Goal: Task Accomplishment & Management: Complete application form

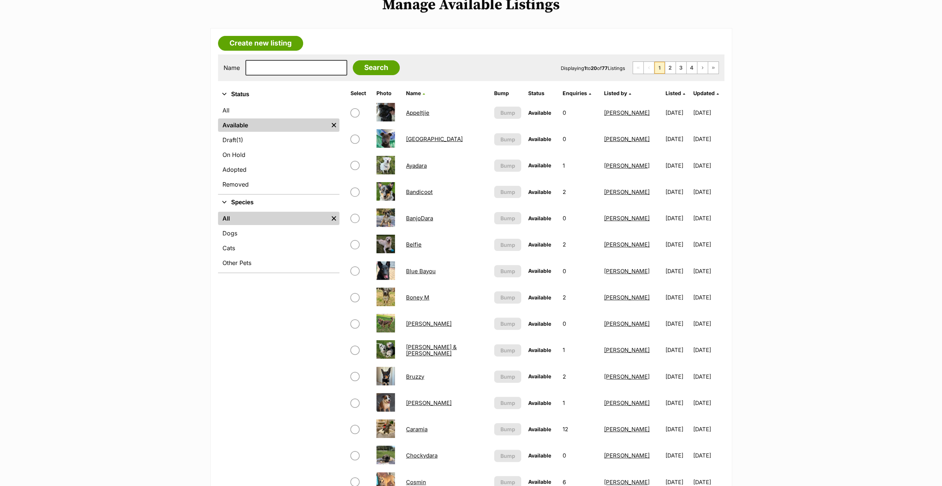
scroll to position [111, 0]
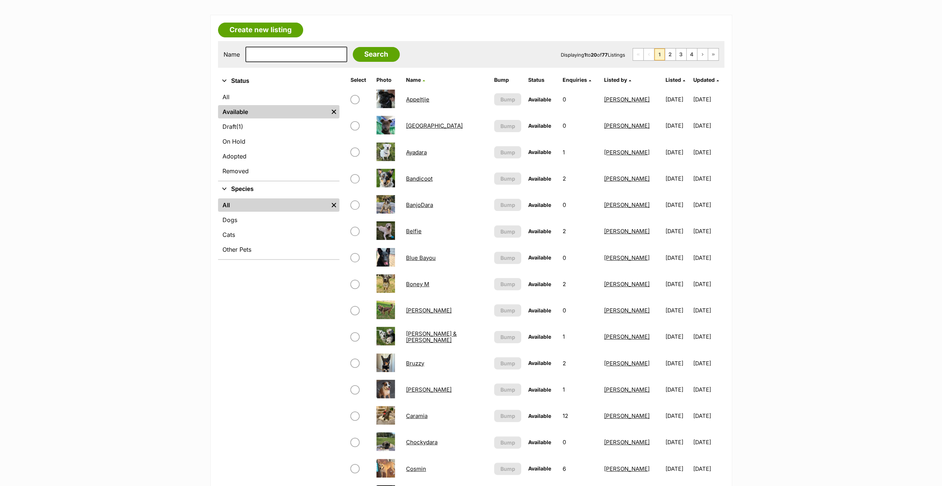
click at [424, 178] on link "Bandicoot" at bounding box center [419, 178] width 27 height 7
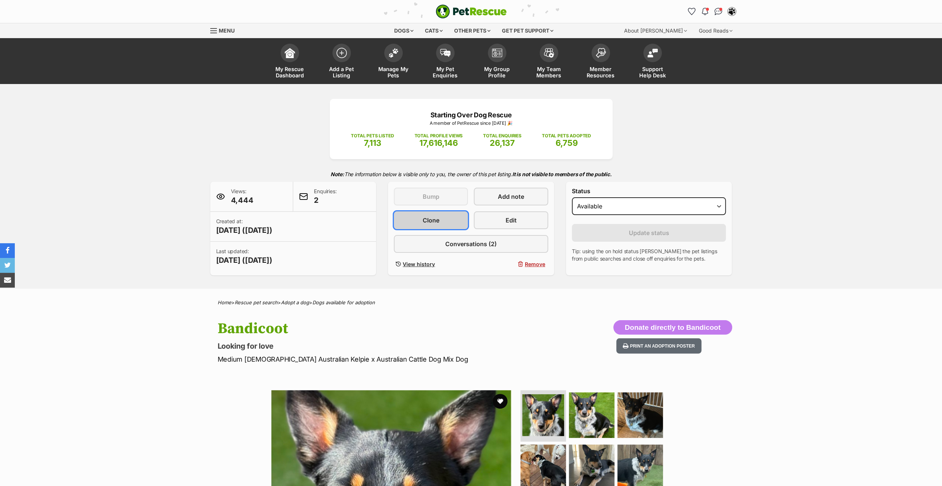
click at [423, 217] on span "Clone" at bounding box center [431, 220] width 17 height 9
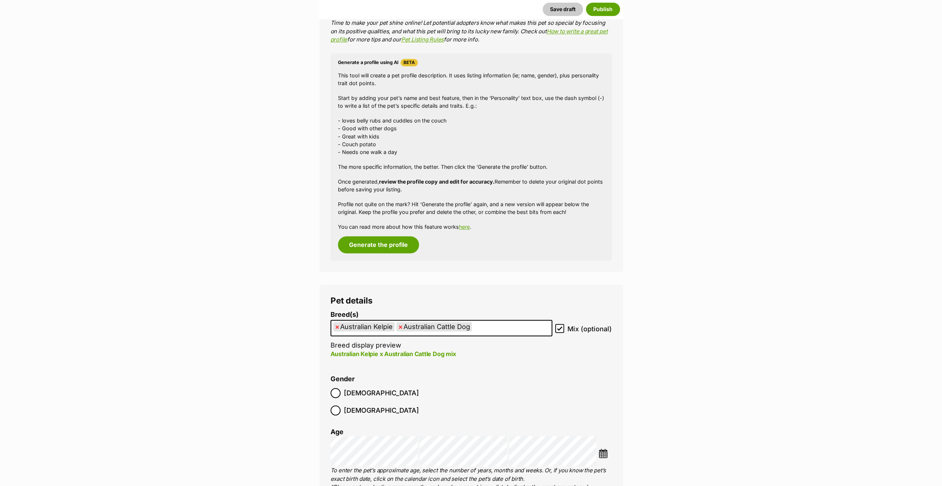
scroll to position [851, 0]
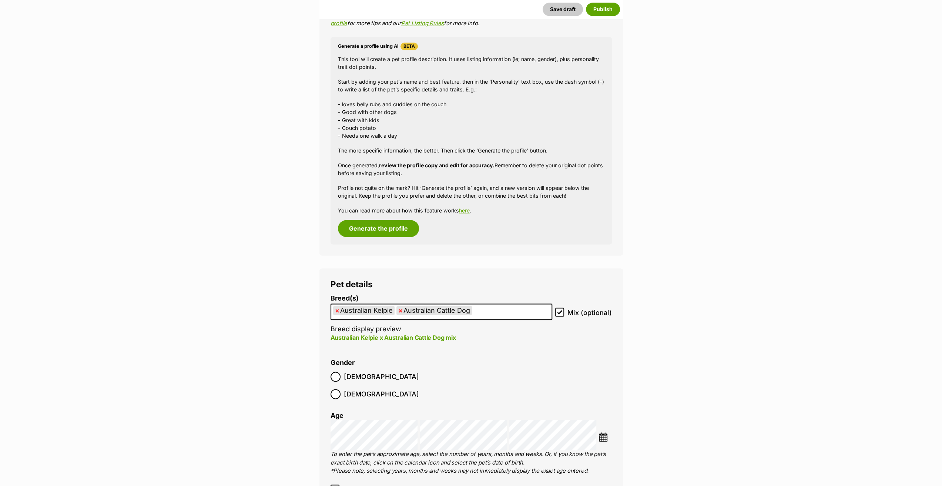
click at [337, 307] on span "×" at bounding box center [337, 310] width 4 height 9
select select "15"
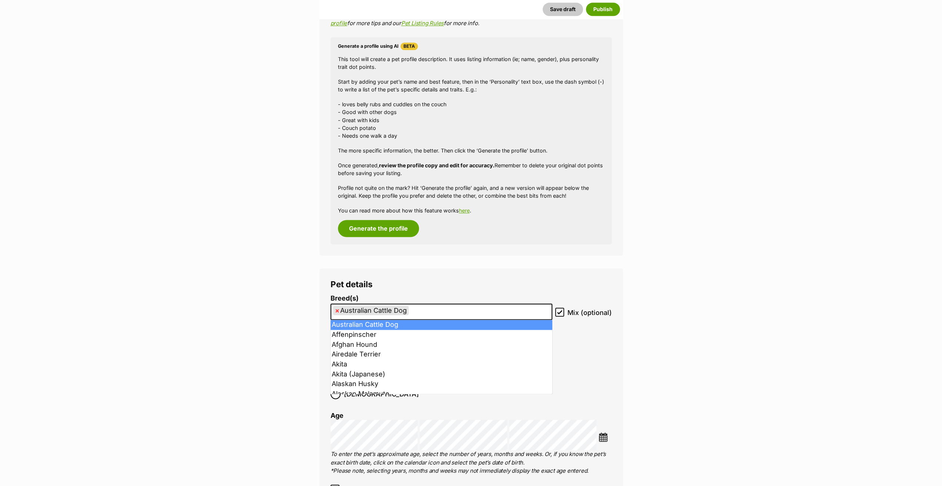
click at [337, 310] on span "×" at bounding box center [337, 310] width 4 height 9
select select
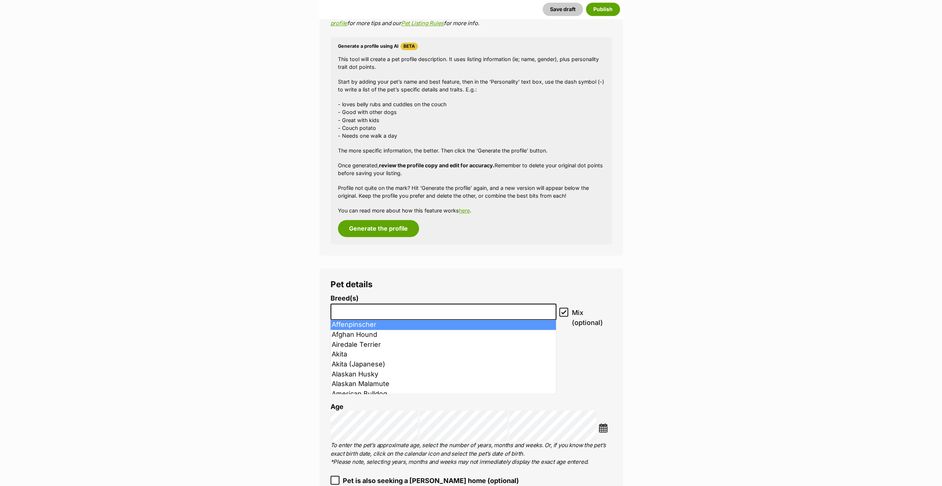
click at [337, 310] on input "search" at bounding box center [443, 310] width 221 height 8
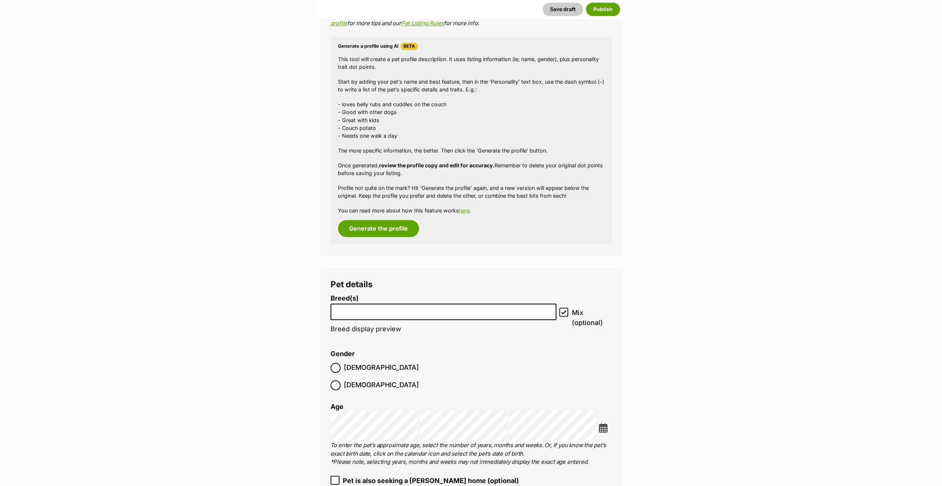
click at [337, 310] on input "search" at bounding box center [443, 310] width 221 height 8
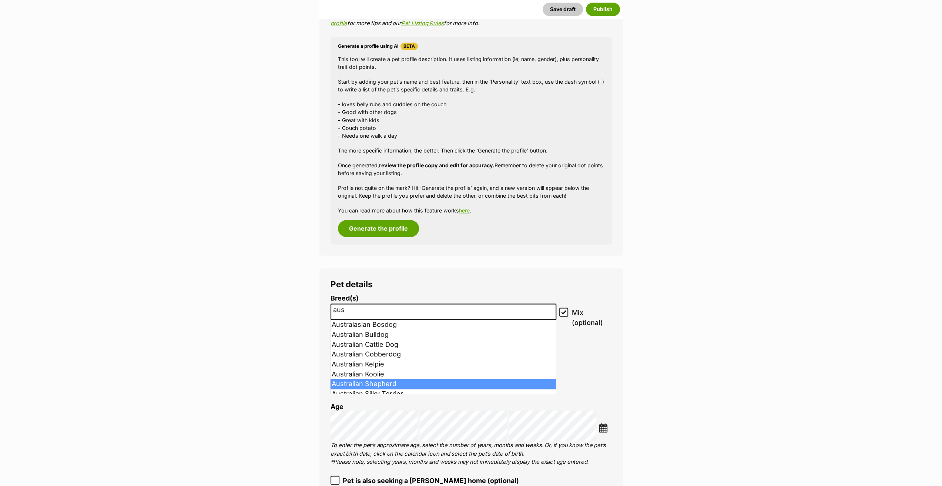
type input "aus"
select select "16"
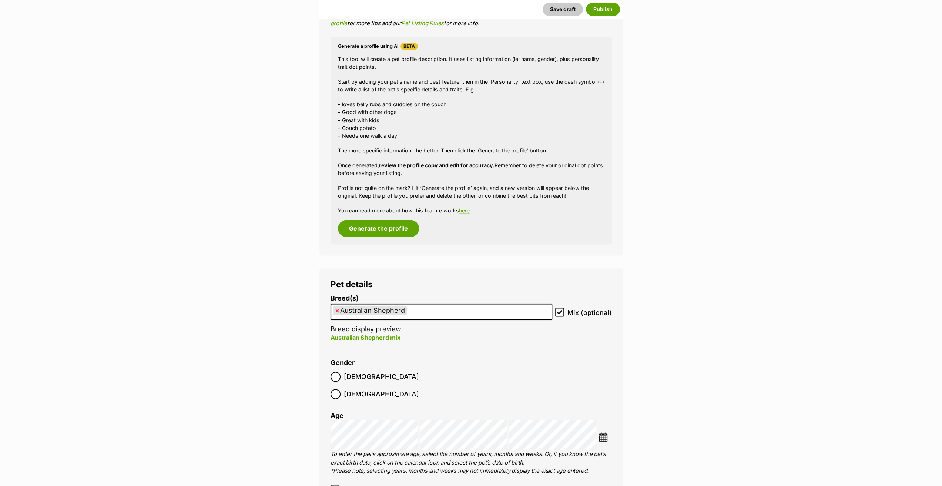
click at [600, 432] on img at bounding box center [602, 436] width 9 height 9
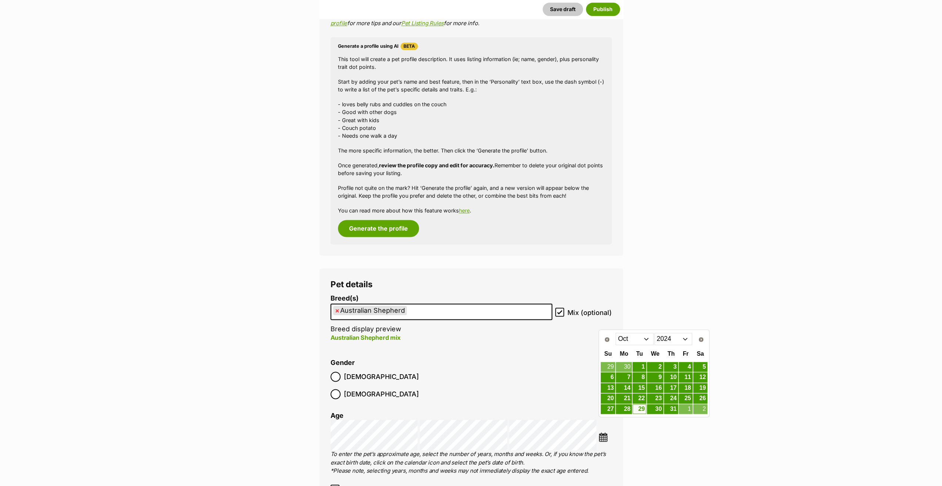
click at [665, 337] on select "2014 2015 2016 2017 2018 2019 2020 2021 2022 2023 2024 2025" at bounding box center [673, 339] width 38 height 12
click at [634, 342] on select "Jan Feb Mar Apr May Jun Jul Aug Sep Oct Nov Dec" at bounding box center [634, 339] width 38 height 12
click at [626, 389] on link "14" at bounding box center [624, 387] width 16 height 9
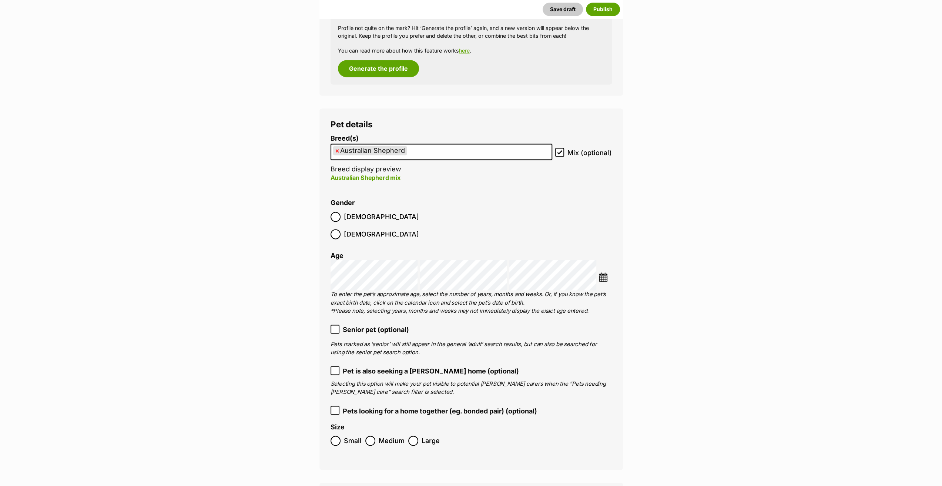
scroll to position [1036, 0]
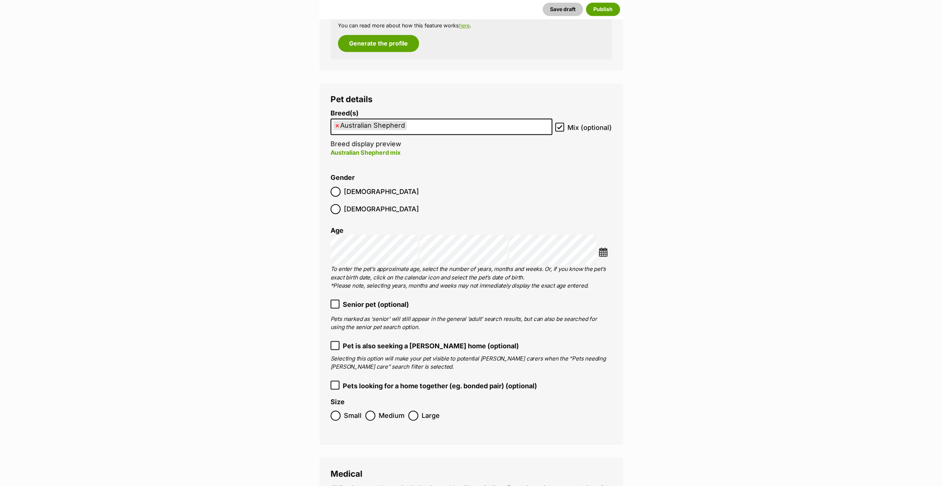
click at [336, 301] on icon at bounding box center [334, 303] width 5 height 5
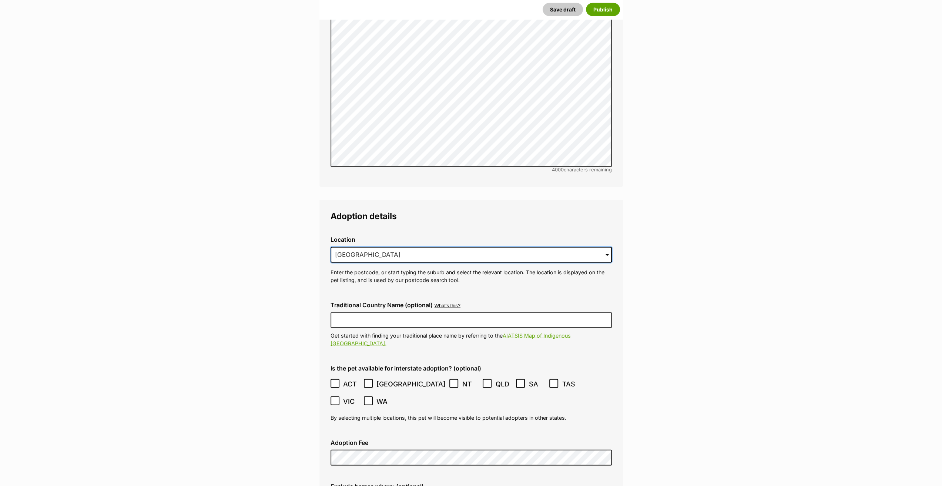
scroll to position [0, 0]
drag, startPoint x: 363, startPoint y: 235, endPoint x: 286, endPoint y: 227, distance: 77.0
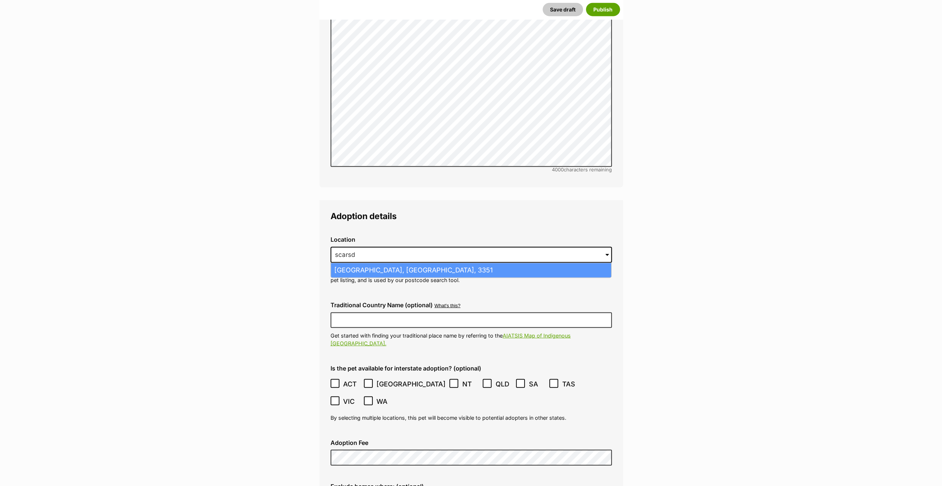
click at [354, 263] on li "Scarsdale, Victoria, 3351" at bounding box center [471, 270] width 280 height 14
type input "Scarsdale, Victoria, 3351"
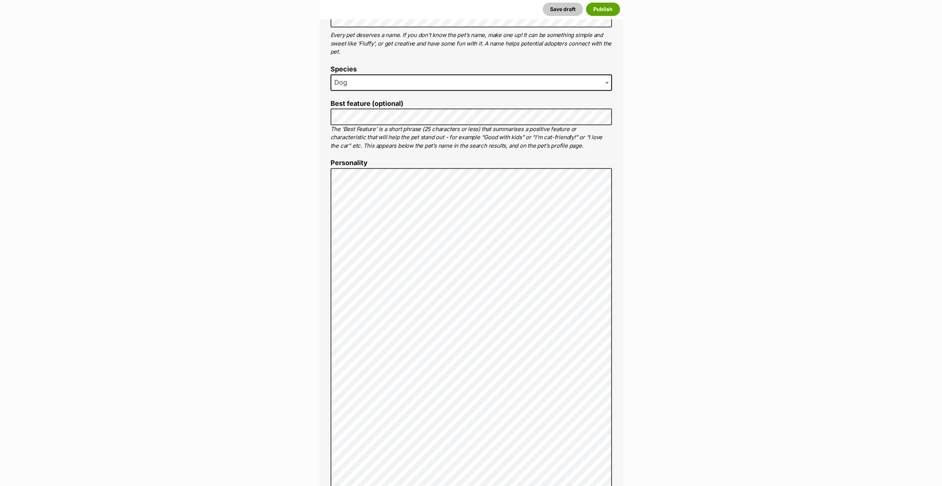
scroll to position [333, 0]
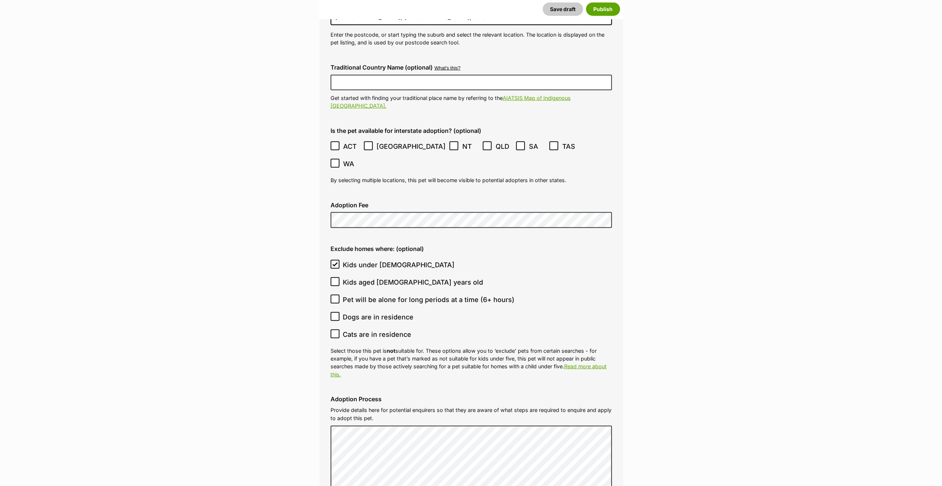
scroll to position [2035, 0]
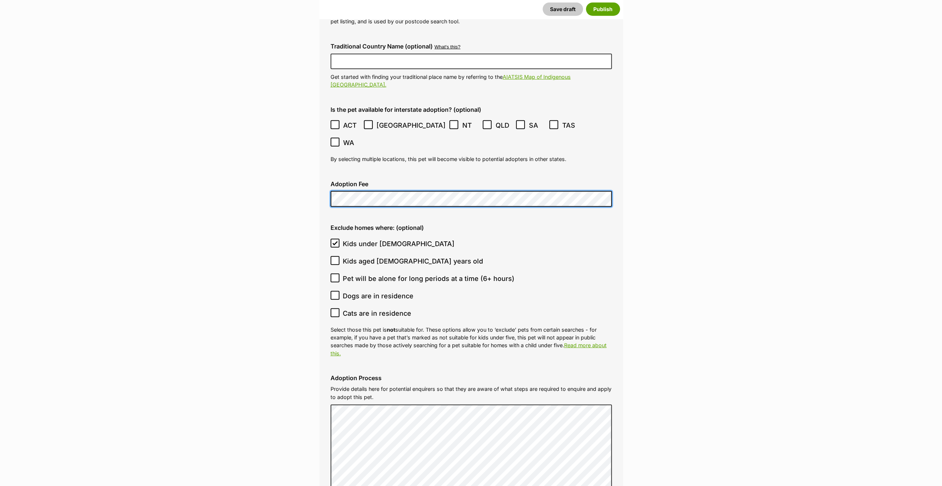
click at [333, 259] on icon at bounding box center [335, 260] width 4 height 3
click at [333, 256] on input "Kids aged 6-12 years old" at bounding box center [334, 260] width 9 height 9
checkbox input "true"
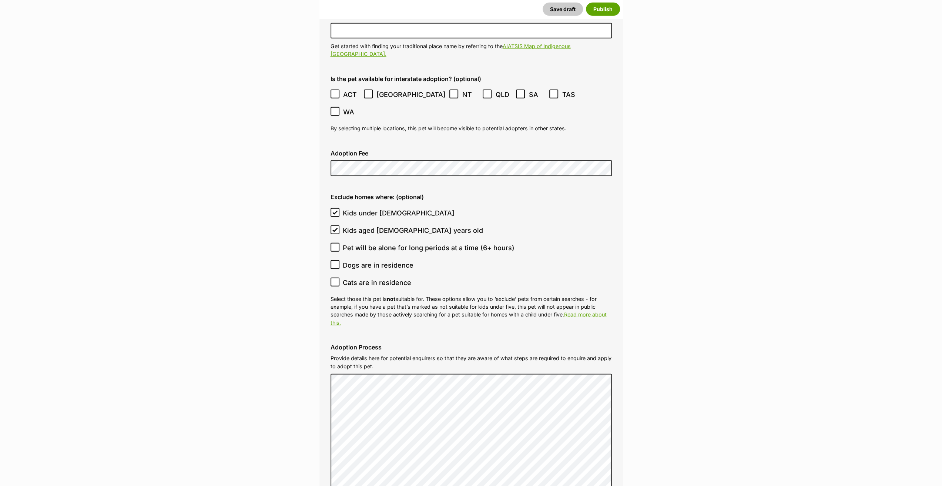
scroll to position [2109, 0]
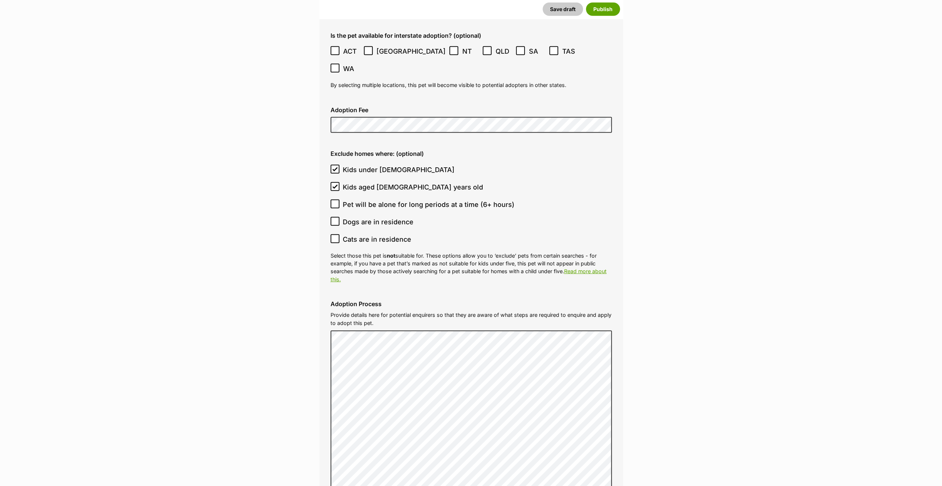
click at [334, 236] on icon at bounding box center [334, 238] width 5 height 5
click at [334, 234] on input "Cats are in residence" at bounding box center [334, 238] width 9 height 9
checkbox input "true"
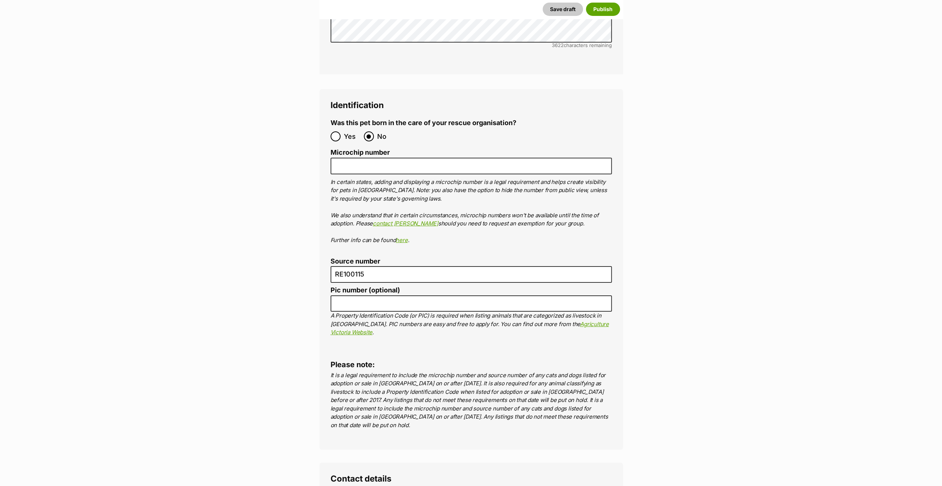
scroll to position [2590, 0]
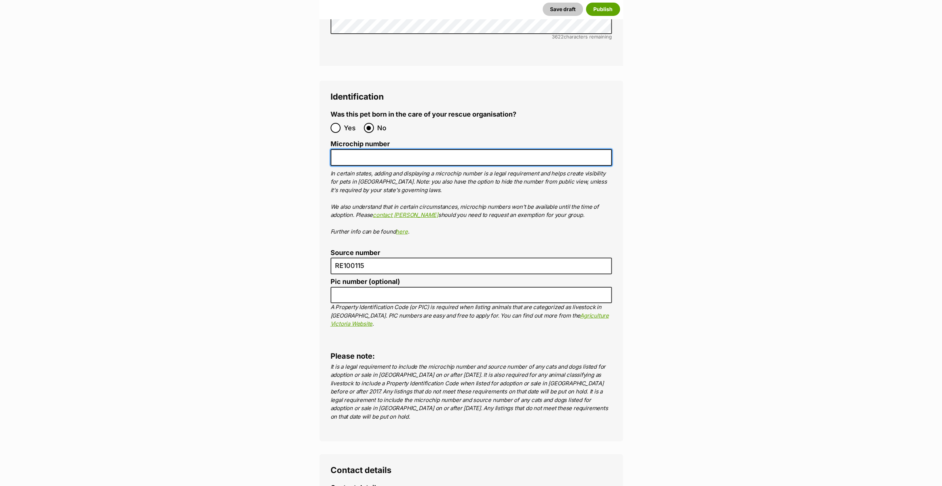
paste input "900006000251735"
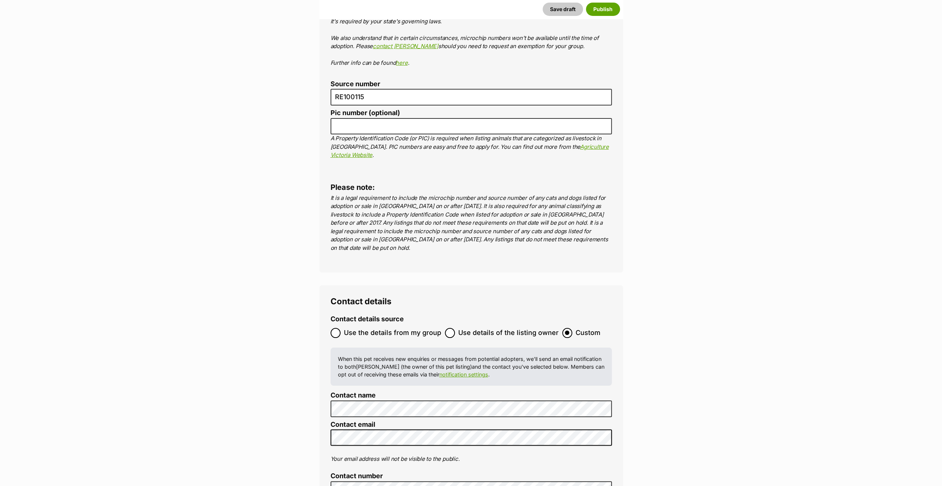
scroll to position [2849, 0]
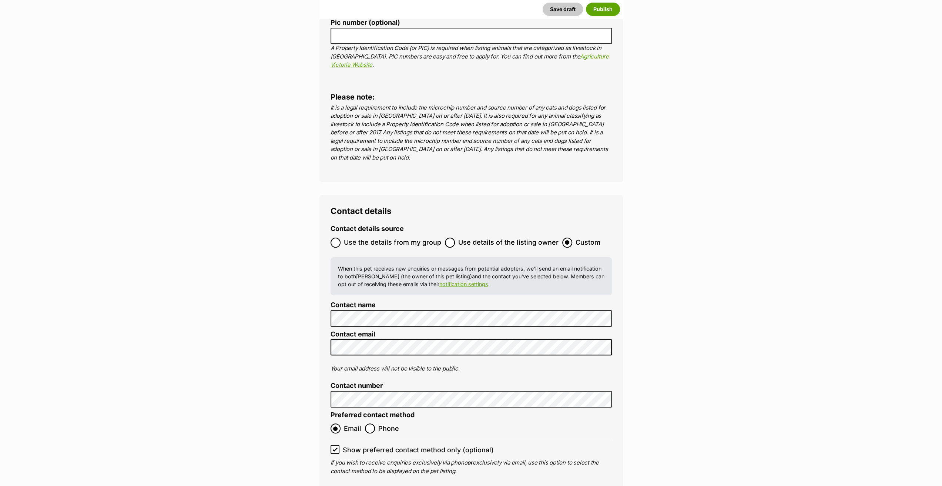
type input "900006000251735"
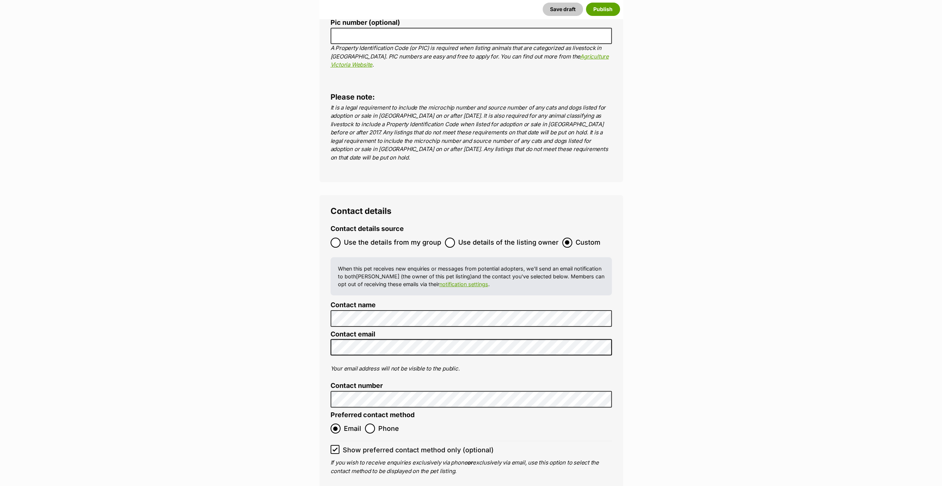
drag, startPoint x: 445, startPoint y: 458, endPoint x: 440, endPoint y: 451, distance: 9.0
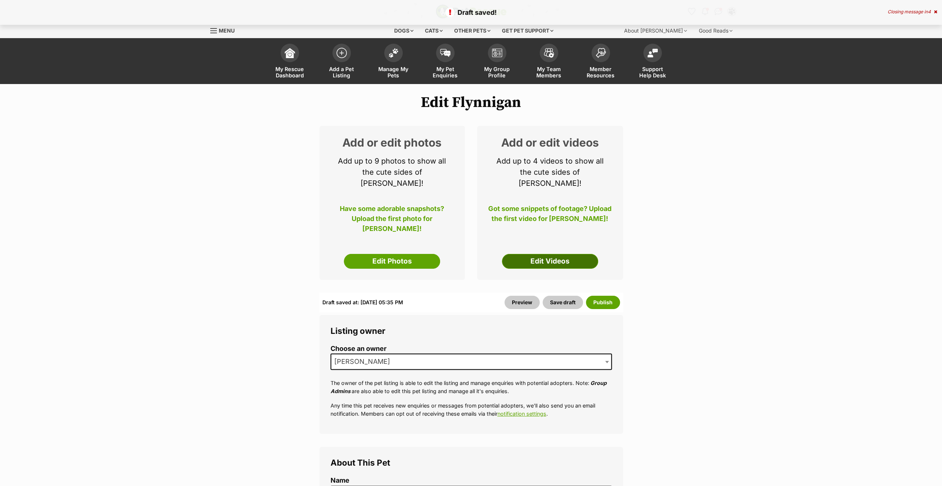
click at [517, 254] on link "Edit Videos" at bounding box center [550, 261] width 96 height 15
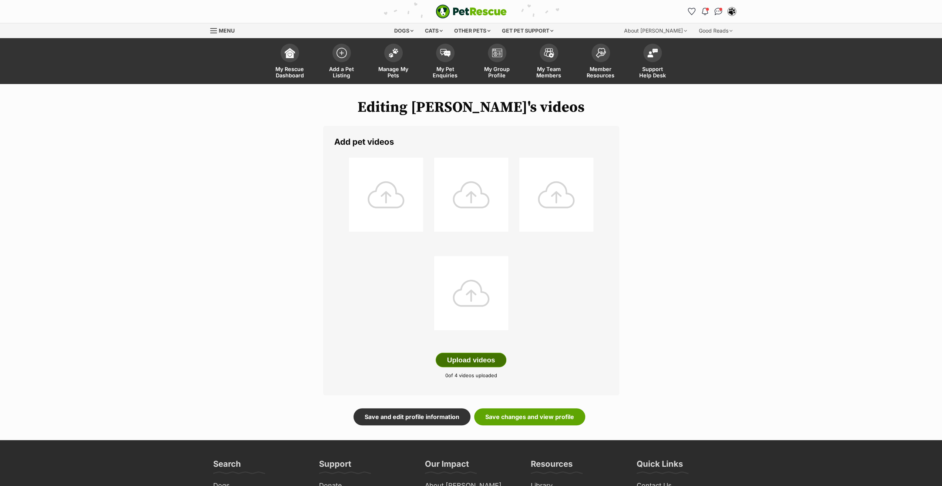
click at [474, 360] on button "Upload videos" at bounding box center [471, 360] width 71 height 15
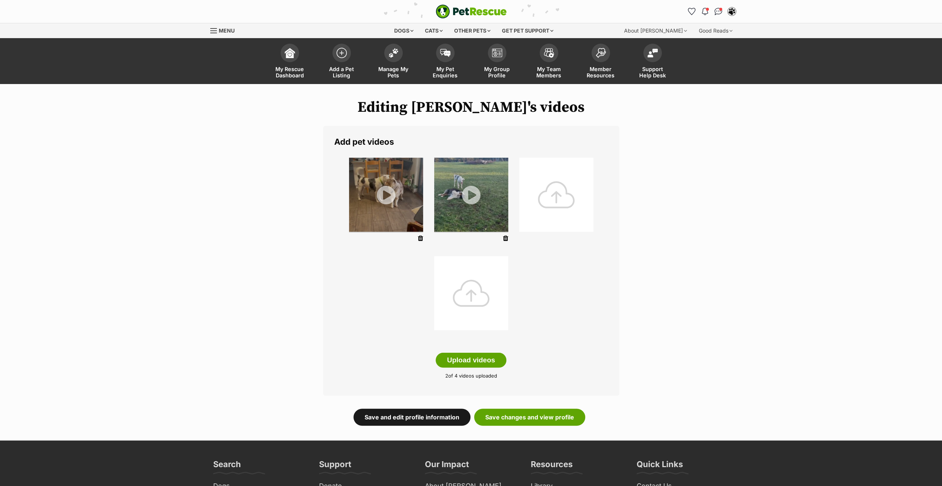
click at [413, 416] on link "Save and edit profile information" at bounding box center [411, 416] width 117 height 17
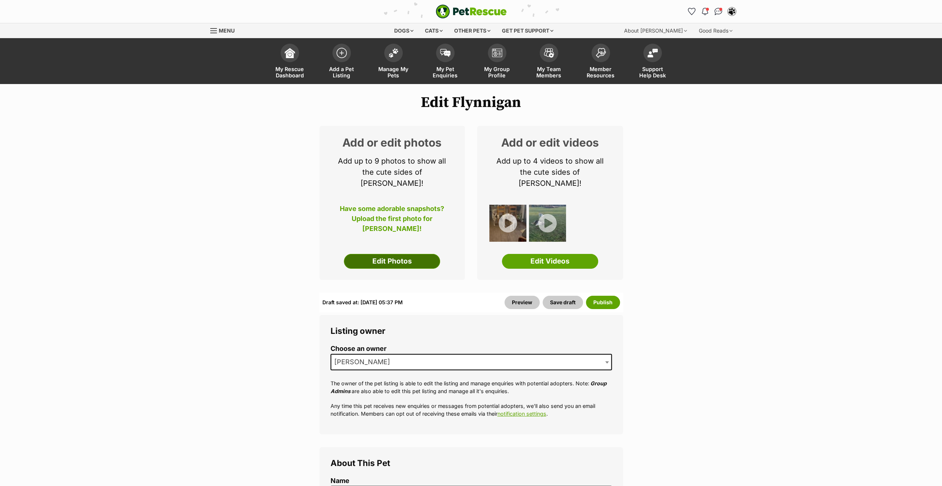
click at [407, 254] on link "Edit Photos" at bounding box center [392, 261] width 96 height 15
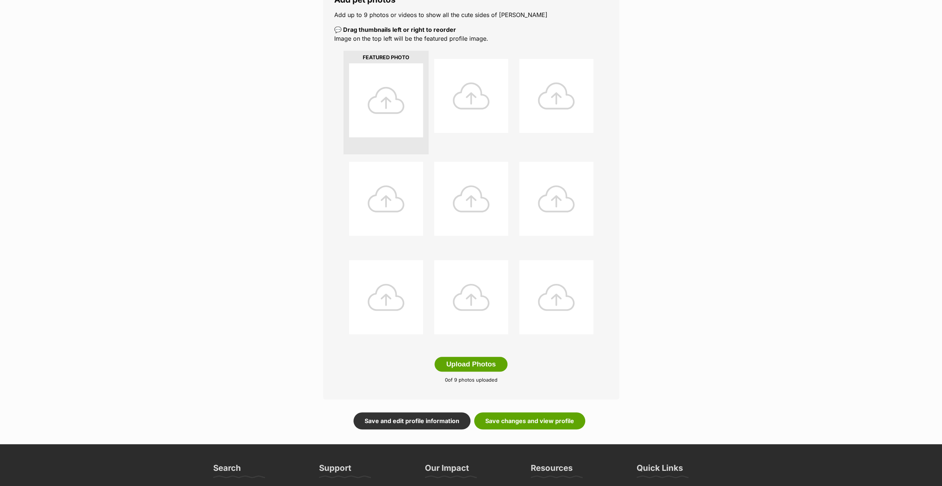
scroll to position [148, 0]
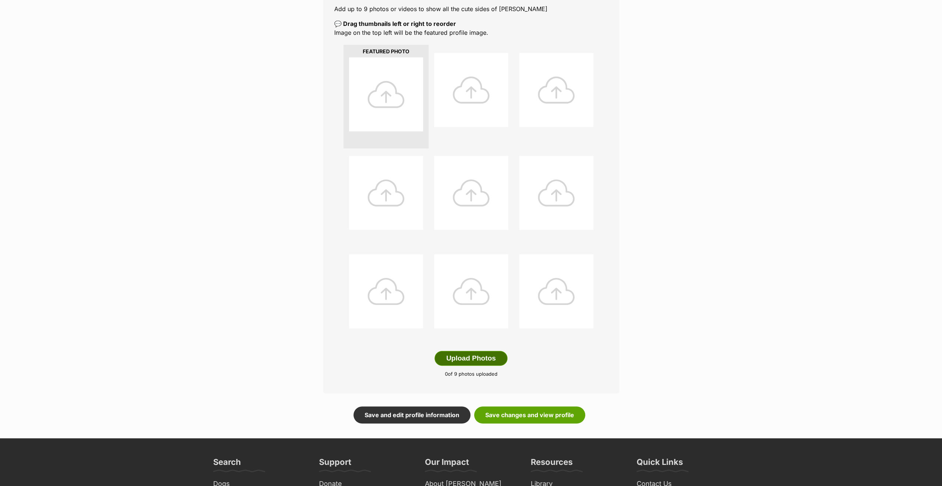
click at [485, 360] on button "Upload Photos" at bounding box center [470, 358] width 73 height 15
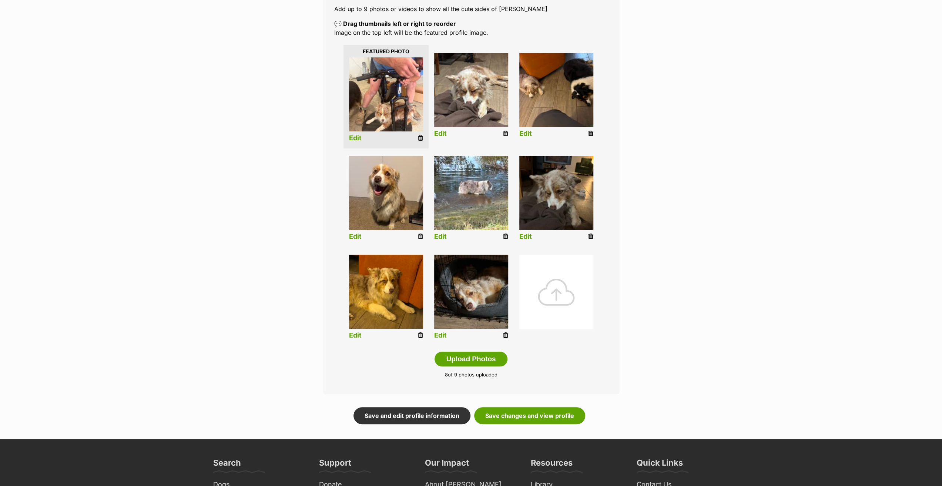
click at [356, 238] on link "Edit" at bounding box center [355, 237] width 13 height 8
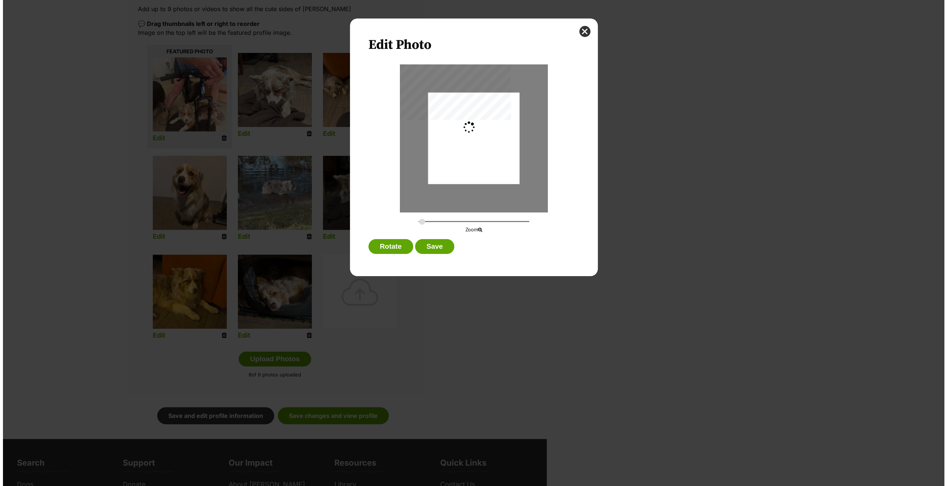
scroll to position [0, 0]
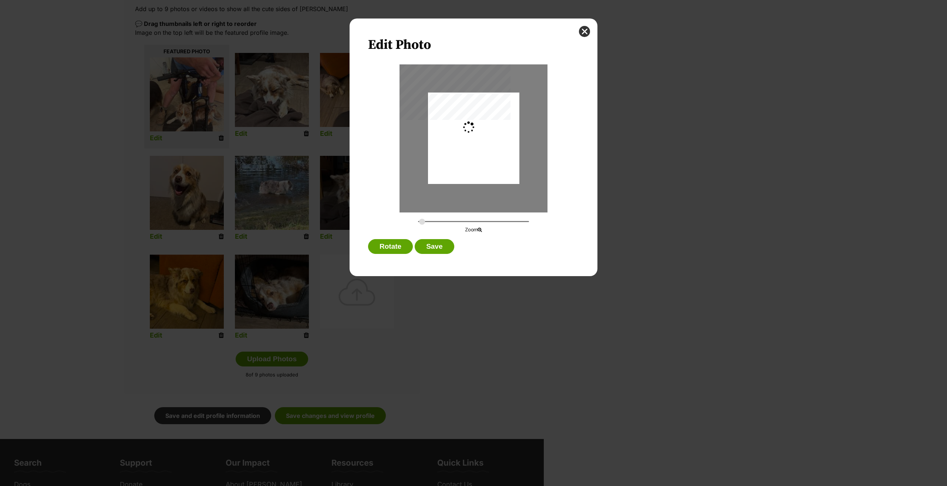
type input "0.2744"
drag, startPoint x: 493, startPoint y: 131, endPoint x: 492, endPoint y: 147, distance: 15.9
click at [492, 147] on div "Dialog Window - Close (Press escape to close)" at bounding box center [473, 153] width 91 height 122
click at [438, 245] on button "Save" at bounding box center [434, 246] width 39 height 15
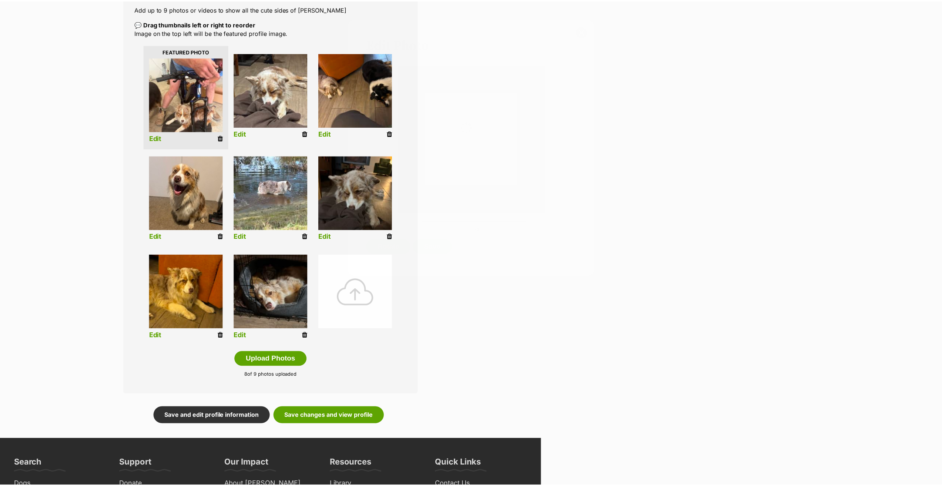
scroll to position [148, 0]
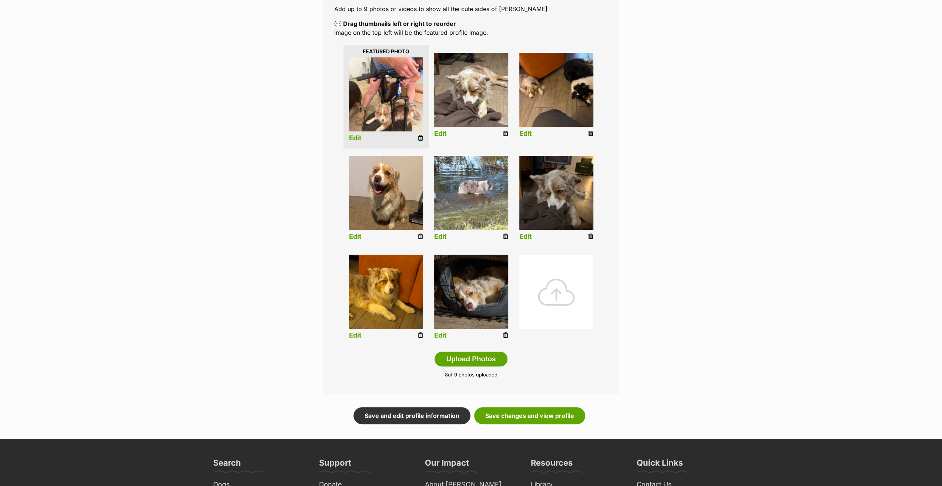
drag, startPoint x: 440, startPoint y: 334, endPoint x: 441, endPoint y: 330, distance: 4.6
click at [441, 334] on link "Edit" at bounding box center [440, 336] width 13 height 8
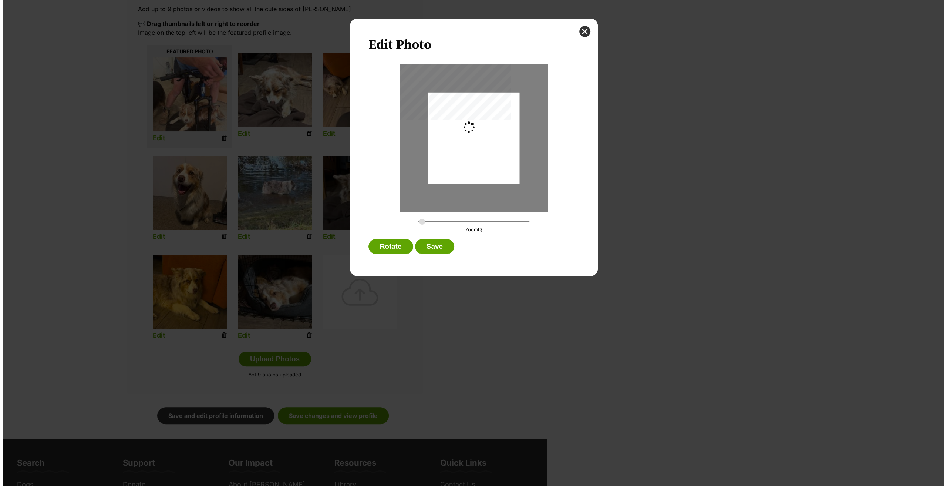
scroll to position [0, 0]
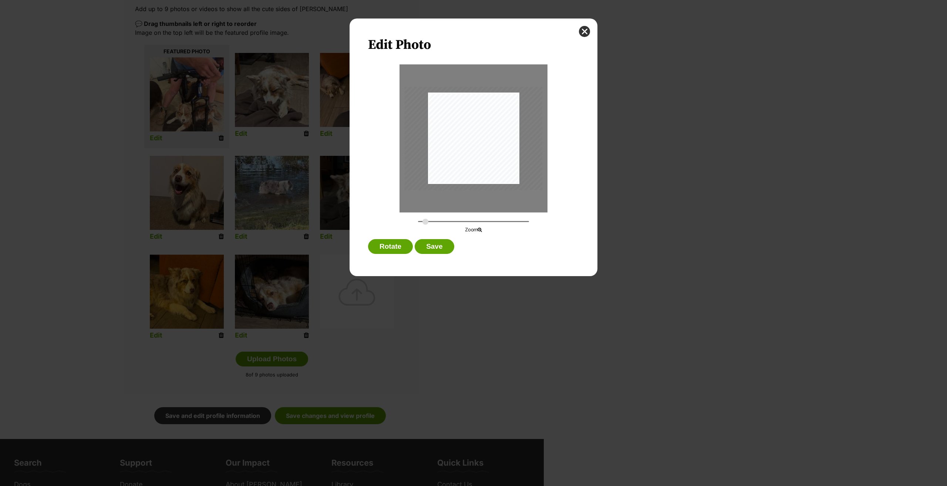
type input "0.4138"
click at [426, 221] on input "Dialog Window - Close (Press escape to close)" at bounding box center [473, 221] width 111 height 7
drag, startPoint x: 452, startPoint y: 150, endPoint x: 449, endPoint y: 161, distance: 11.6
click at [449, 161] on div "Dialog Window - Close (Press escape to close)" at bounding box center [470, 144] width 138 height 103
click at [442, 252] on button "Save" at bounding box center [434, 246] width 39 height 15
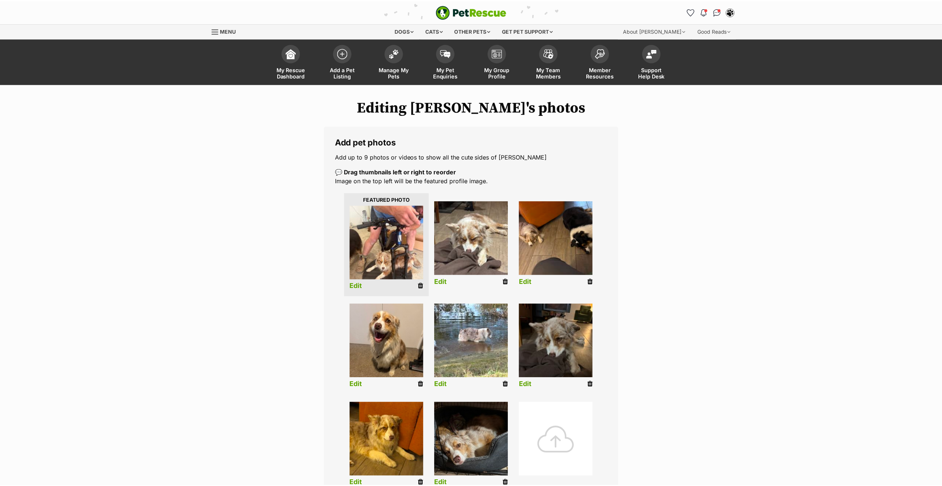
scroll to position [148, 0]
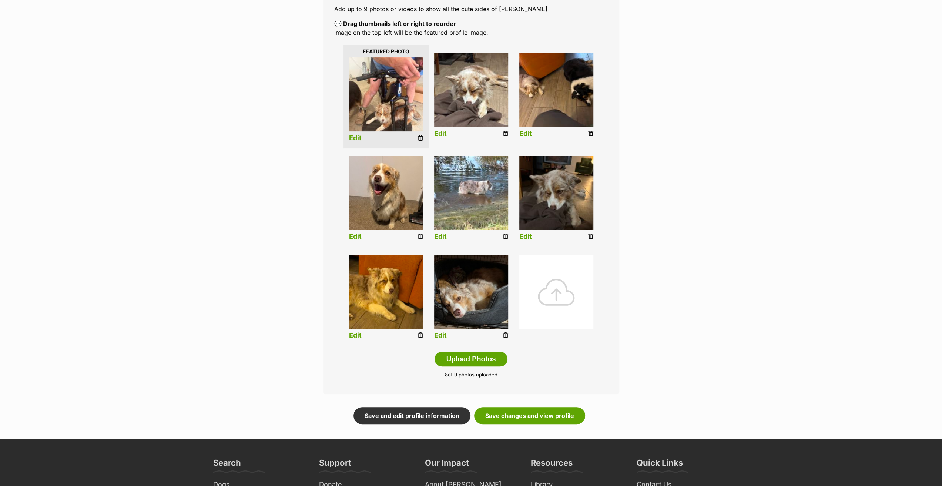
click at [358, 334] on link "Edit" at bounding box center [355, 336] width 13 height 8
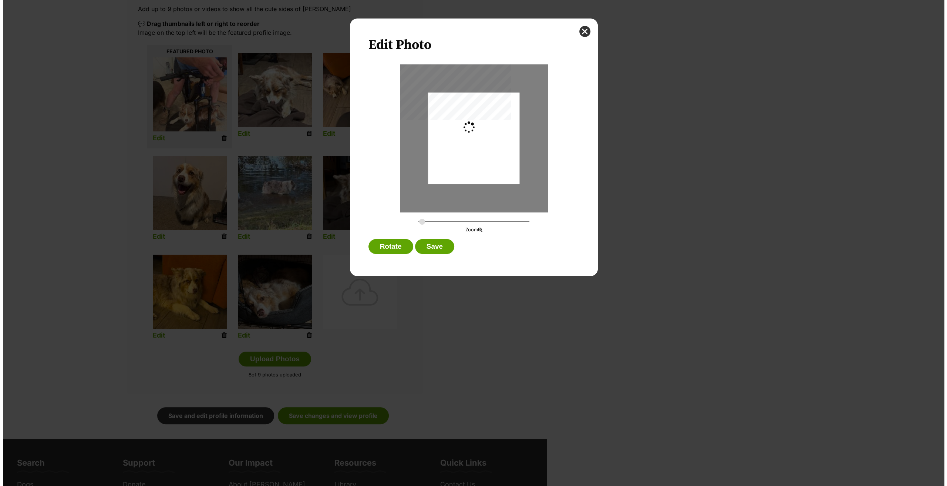
scroll to position [0, 0]
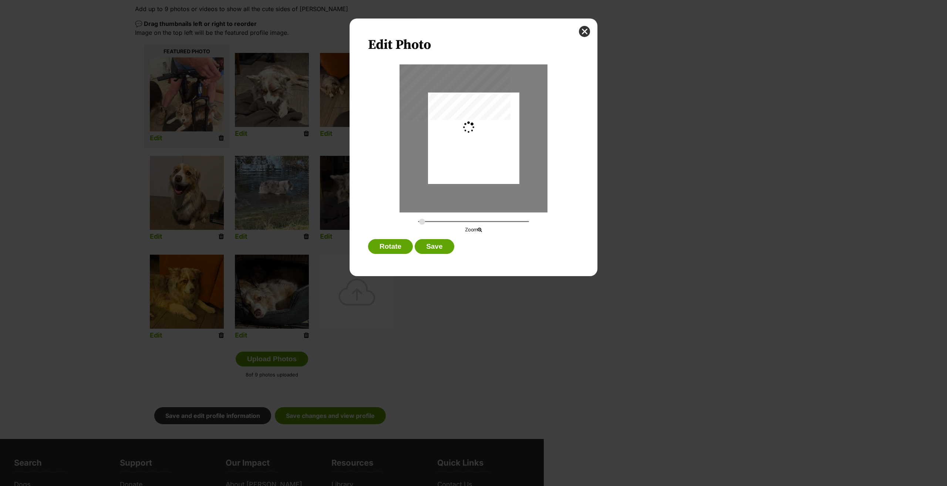
type input "0.3659"
drag, startPoint x: 494, startPoint y: 140, endPoint x: 503, endPoint y: 142, distance: 8.6
click at [503, 142] on div "Dialog Window - Close (Press escape to close)" at bounding box center [482, 138] width 122 height 91
click at [432, 242] on button "Save" at bounding box center [434, 246] width 39 height 15
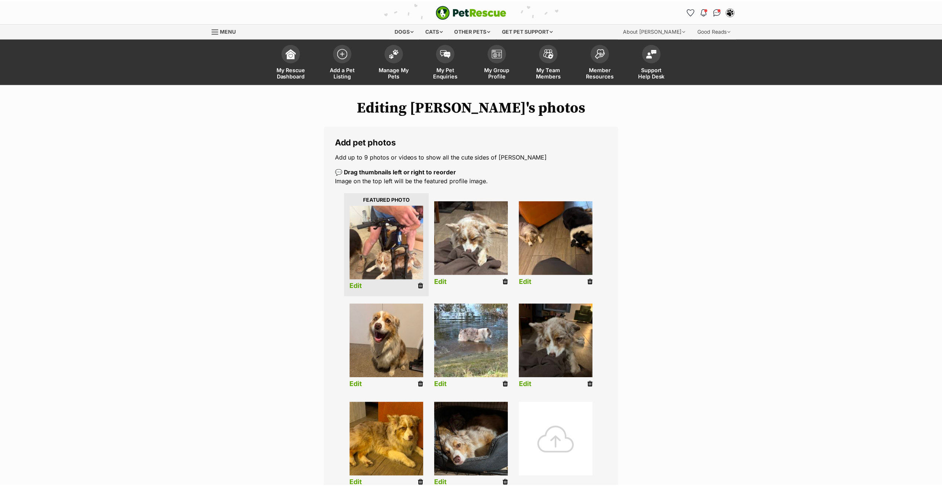
scroll to position [148, 0]
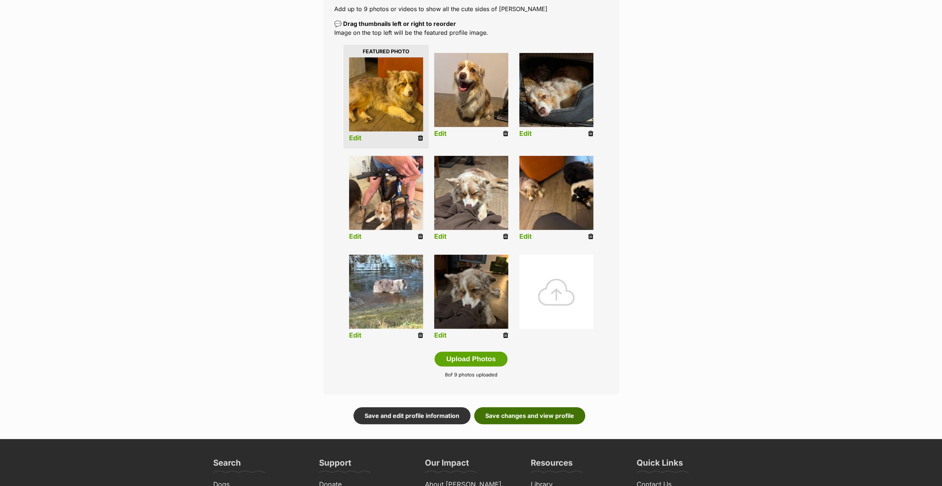
click at [544, 411] on link "Save changes and view profile" at bounding box center [529, 415] width 111 height 17
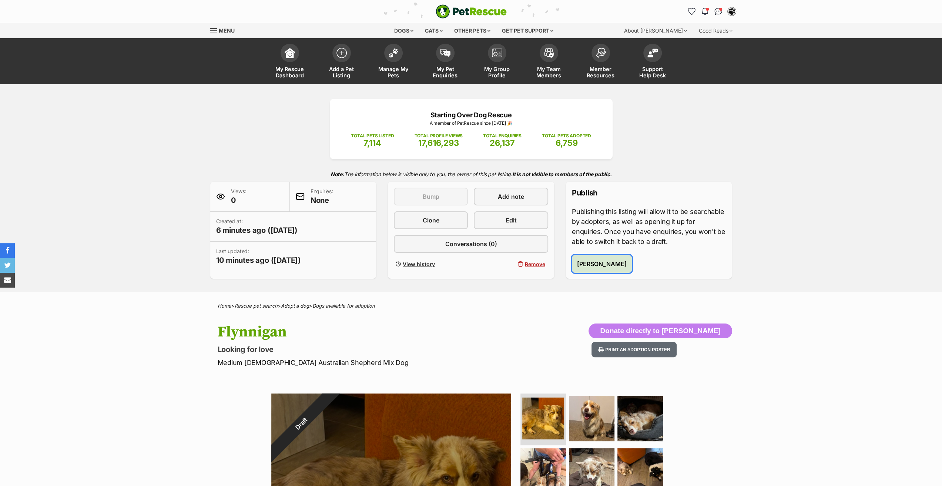
click at [602, 264] on span "Publish Flynnigan" at bounding box center [602, 263] width 50 height 9
